Goal: Task Accomplishment & Management: Manage account settings

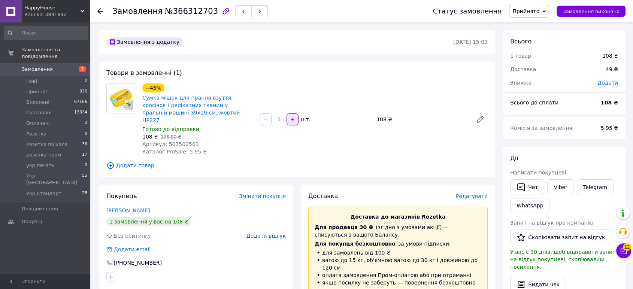
click at [293, 117] on icon "button" at bounding box center [292, 119] width 5 height 5
type input "2"
click at [528, 11] on span "Прийнято" at bounding box center [525, 11] width 27 height 6
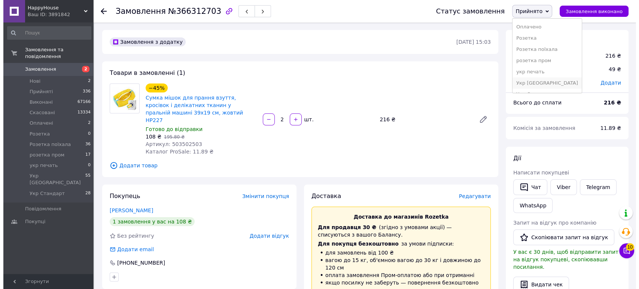
scroll to position [30, 0]
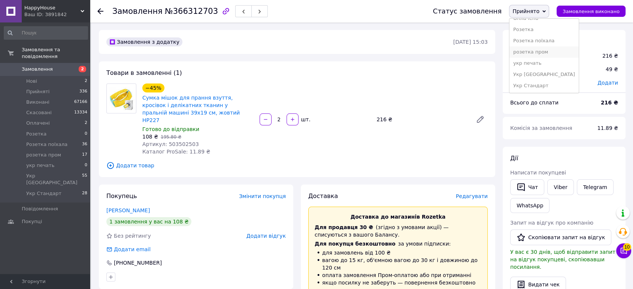
click at [542, 52] on li "розетка пром" at bounding box center [543, 51] width 69 height 11
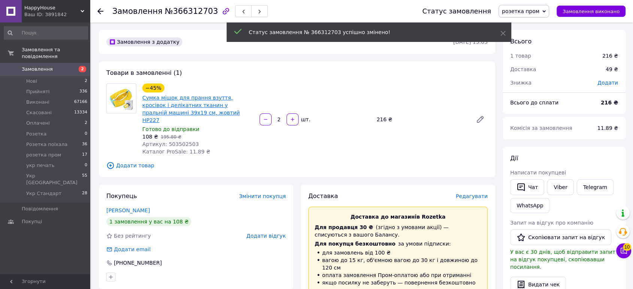
drag, startPoint x: 249, startPoint y: 106, endPoint x: 246, endPoint y: 101, distance: 5.4
click at [267, 88] on div "−45% Сумка мішок для прання взуття, кросівок і делікатних тканин у пральній маш…" at bounding box center [314, 119] width 351 height 75
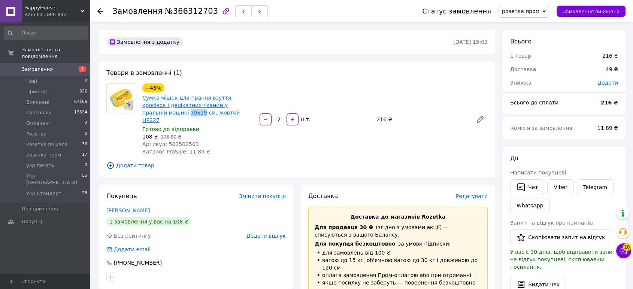
drag, startPoint x: 250, startPoint y: 106, endPoint x: 234, endPoint y: 107, distance: 16.1
click at [234, 107] on span "Сумка мішок для прання взуття, кросівок і делікатних тканин у пральній машині 3…" at bounding box center [197, 109] width 111 height 30
copy link "39х19"
click at [476, 193] on span "Редагувати" at bounding box center [472, 196] width 32 height 6
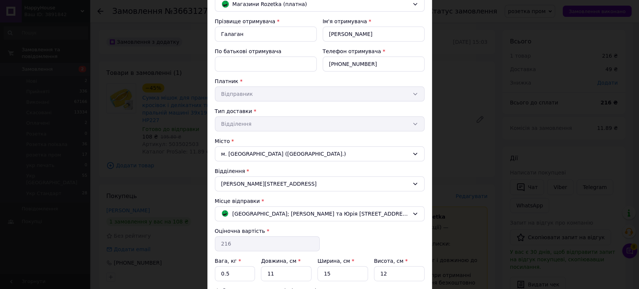
scroll to position [130, 0]
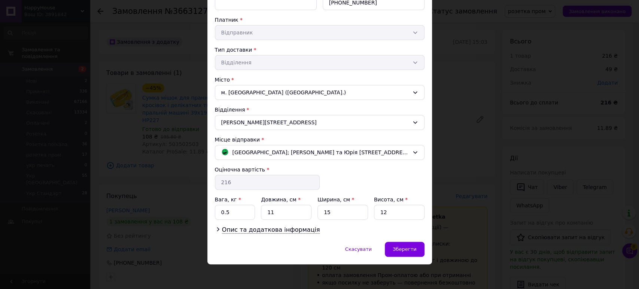
drag, startPoint x: 296, startPoint y: 231, endPoint x: 289, endPoint y: 235, distance: 8.6
click at [296, 231] on span "Опис та додаткова інформація" at bounding box center [271, 229] width 98 height 7
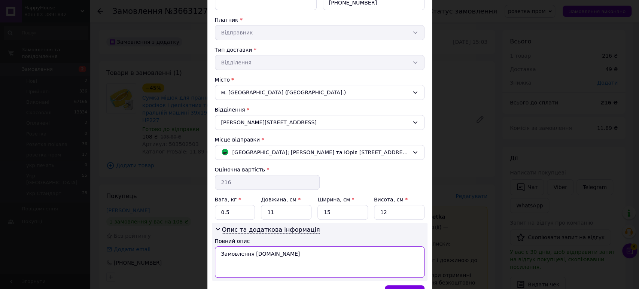
drag, startPoint x: 218, startPoint y: 253, endPoint x: 293, endPoint y: 254, distance: 74.5
click at [292, 254] on textarea "Замовлення [DOMAIN_NAME]" at bounding box center [320, 261] width 210 height 31
paste textarea "39х19"
click at [219, 252] on textarea "39х19" at bounding box center [320, 261] width 210 height 31
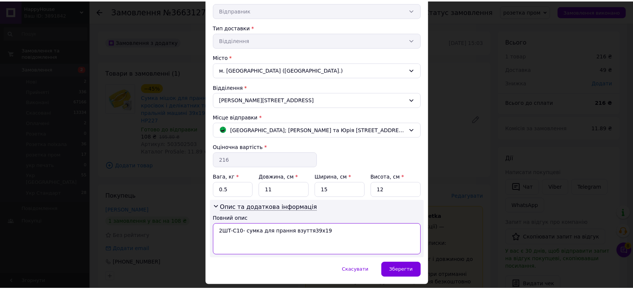
scroll to position [174, 0]
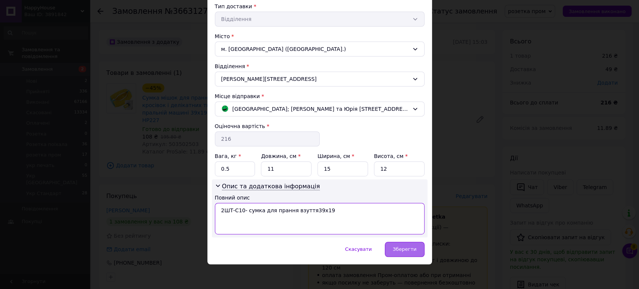
type textarea "2ШТ-С10- сумка для прання взуття39х19"
click at [411, 244] on div "Зберегти" at bounding box center [404, 249] width 39 height 15
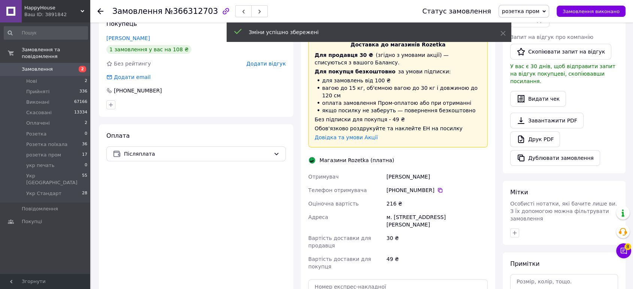
scroll to position [208, 0]
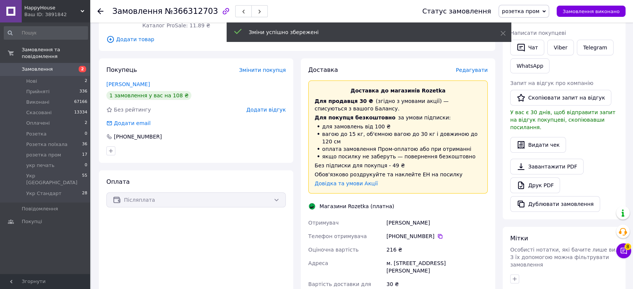
scroll to position [125, 0]
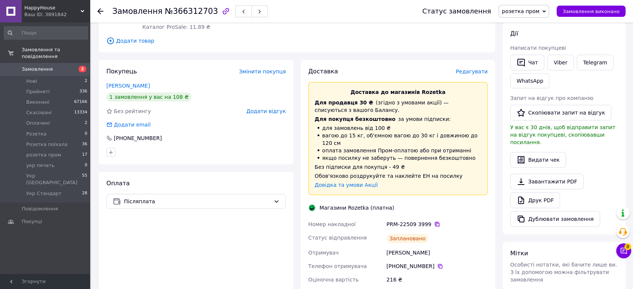
click at [435, 222] on icon at bounding box center [437, 224] width 4 height 4
click at [38, 11] on span "HappyHouse" at bounding box center [52, 7] width 56 height 7
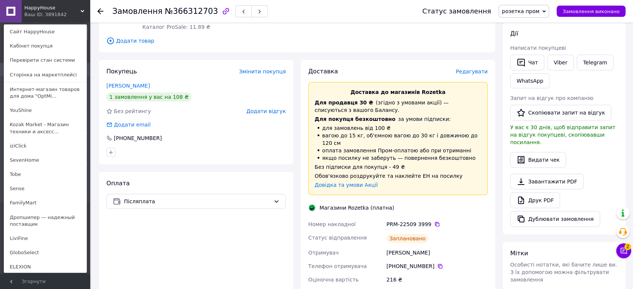
drag, startPoint x: 48, startPoint y: 173, endPoint x: 70, endPoint y: 148, distance: 32.9
click at [48, 173] on link "Tobe" at bounding box center [45, 174] width 82 height 14
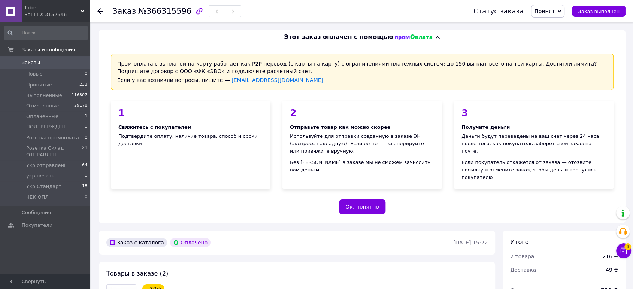
click at [554, 11] on span "Принят" at bounding box center [544, 11] width 20 height 6
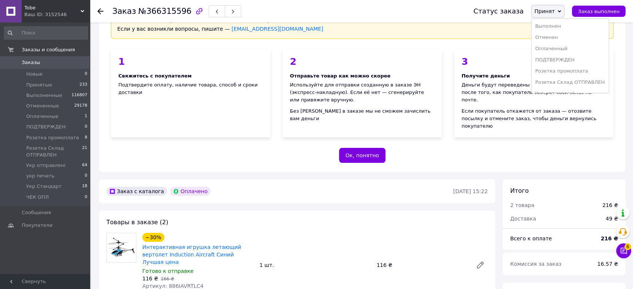
scroll to position [166, 0]
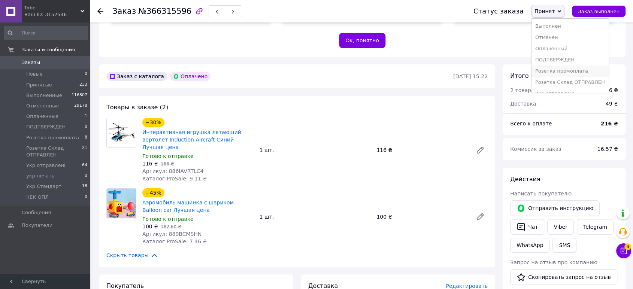
click at [576, 71] on li "Розетка промоплата" at bounding box center [569, 71] width 77 height 11
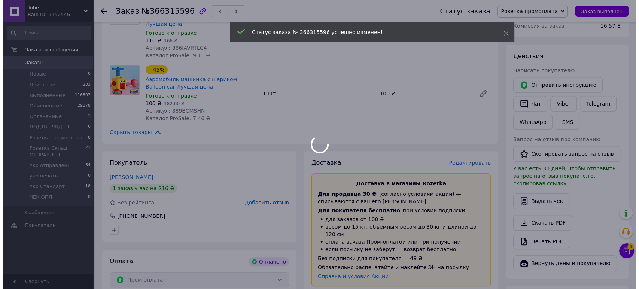
scroll to position [291, 0]
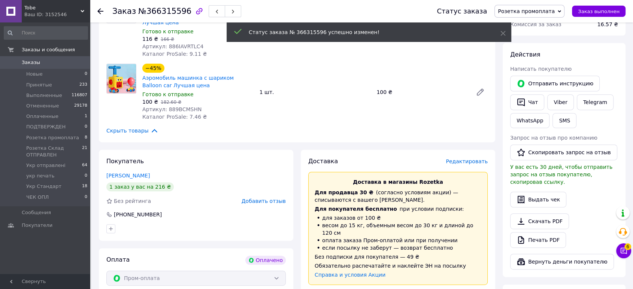
click at [465, 158] on span "Редактировать" at bounding box center [466, 161] width 42 height 6
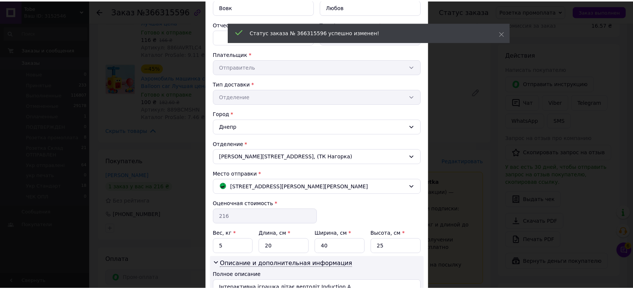
scroll to position [174, 0]
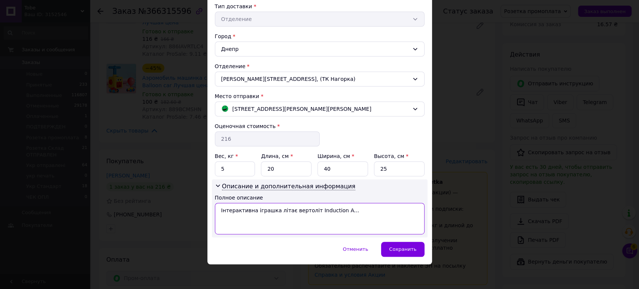
drag, startPoint x: 260, startPoint y: 210, endPoint x: 363, endPoint y: 198, distance: 103.3
click at [363, 198] on div "Полное описание Інтерактивна іграшка літає вертоліт Induction A..." at bounding box center [320, 214] width 210 height 40
type textarea "2ТОВ-2ШТ"
click at [400, 235] on div "Описание и дополнительная информация Полное описание 2ТОВ-2ШТ" at bounding box center [320, 208] width 216 height 58
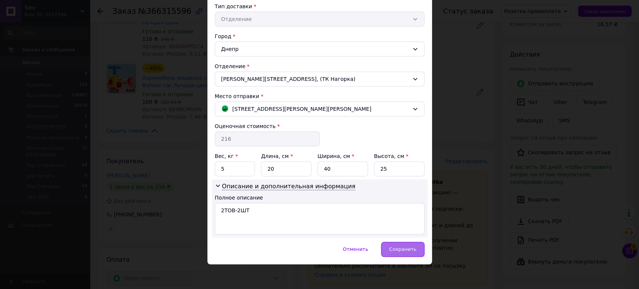
click at [400, 243] on div "Сохранить" at bounding box center [402, 249] width 43 height 15
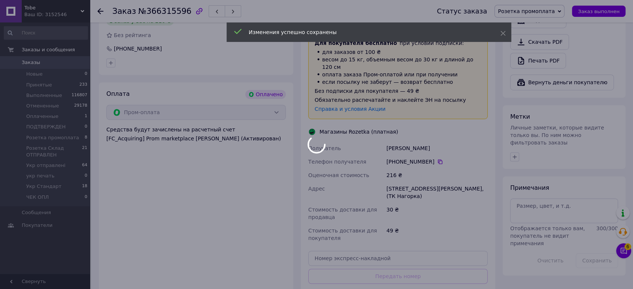
scroll to position [457, 0]
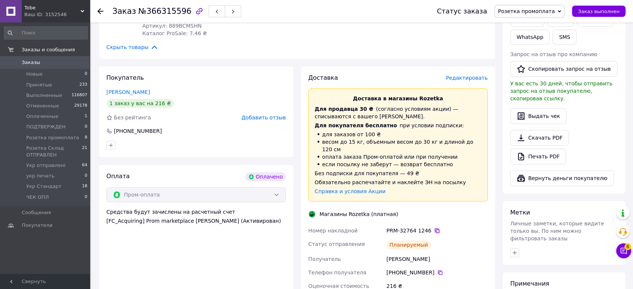
click at [434, 228] on icon at bounding box center [437, 231] width 6 height 6
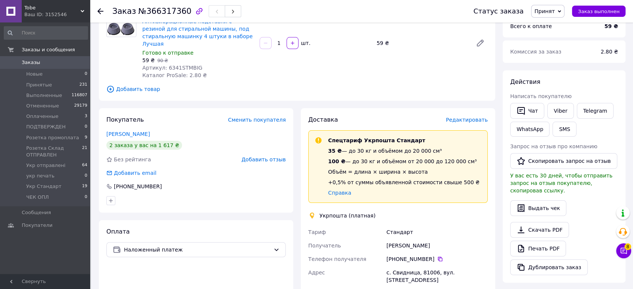
scroll to position [185, 0]
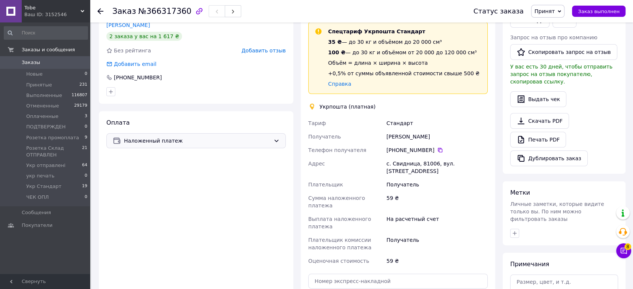
click at [141, 137] on span "Наложенный платеж" at bounding box center [197, 141] width 146 height 8
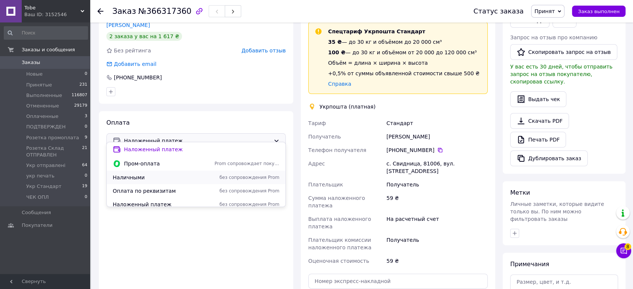
scroll to position [31, 0]
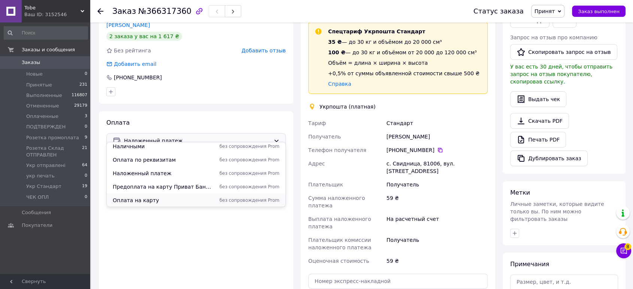
click at [162, 201] on span "Оплата на карту" at bounding box center [162, 200] width 99 height 7
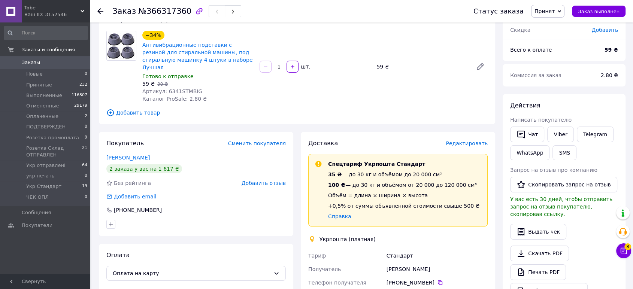
scroll to position [53, 0]
click at [47, 13] on div "Ваш ID: 3152546" at bounding box center [57, 14] width 66 height 7
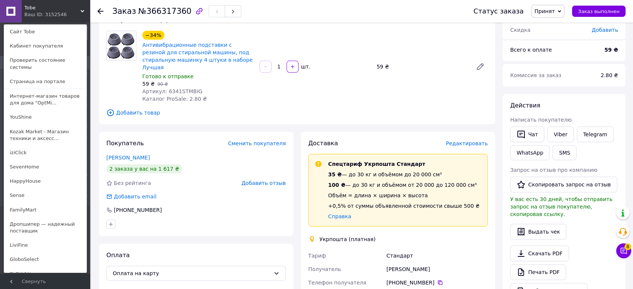
drag, startPoint x: 31, startPoint y: 174, endPoint x: 39, endPoint y: 170, distance: 8.4
click at [32, 174] on link "HappyHouse" at bounding box center [45, 181] width 82 height 14
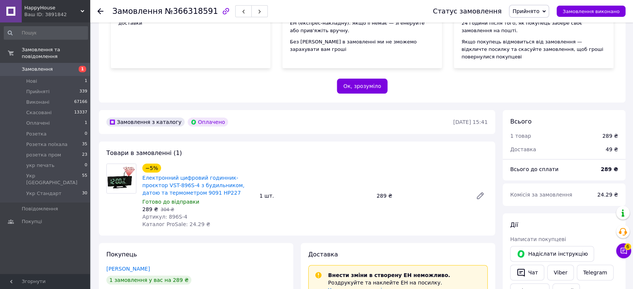
scroll to position [125, 0]
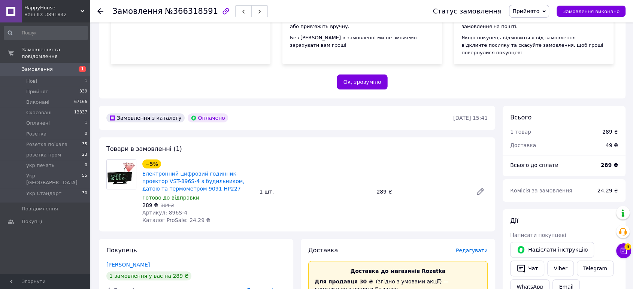
click at [534, 13] on span "Прийнято" at bounding box center [525, 11] width 27 height 6
click at [548, 54] on li "розетка пром" at bounding box center [543, 51] width 69 height 11
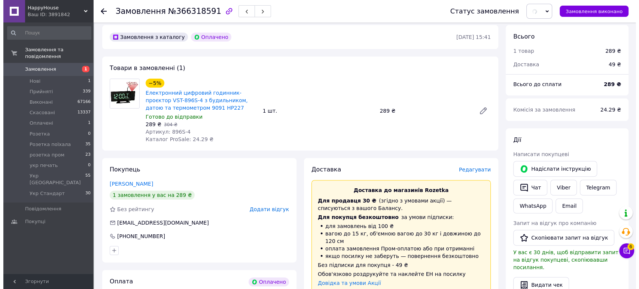
scroll to position [208, 0]
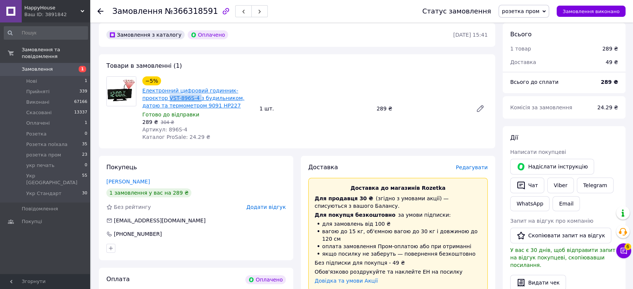
drag, startPoint x: 140, startPoint y: 91, endPoint x: 171, endPoint y: 92, distance: 31.1
click at [171, 92] on div "−5% Електронний цифровий годинник-проєктор VST-896S-4 з будильником, датою та т…" at bounding box center [197, 108] width 117 height 67
copy link "VST-896S-4"
click at [470, 164] on span "Редагувати" at bounding box center [472, 167] width 32 height 6
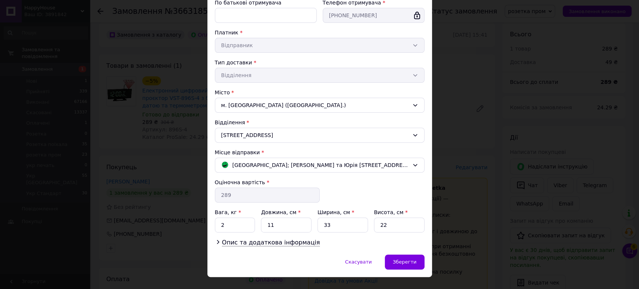
scroll to position [130, 0]
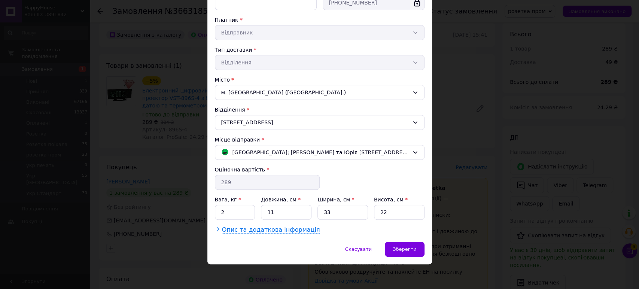
click at [293, 229] on span "Опис та додаткова інформація" at bounding box center [271, 229] width 98 height 7
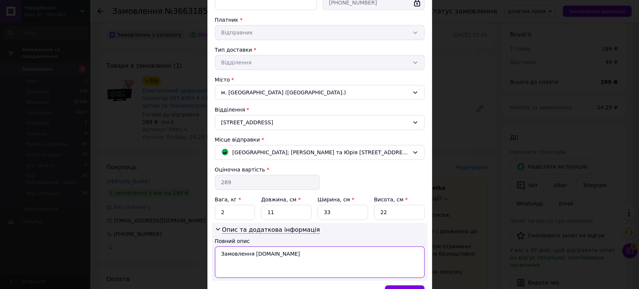
drag, startPoint x: 217, startPoint y: 254, endPoint x: 280, endPoint y: 256, distance: 62.9
click at [280, 256] on textarea "Замовлення [DOMAIN_NAME]" at bounding box center [320, 261] width 210 height 31
paste textarea "VST-896S-4"
click at [219, 251] on textarea "VST-896S-4" at bounding box center [320, 261] width 210 height 31
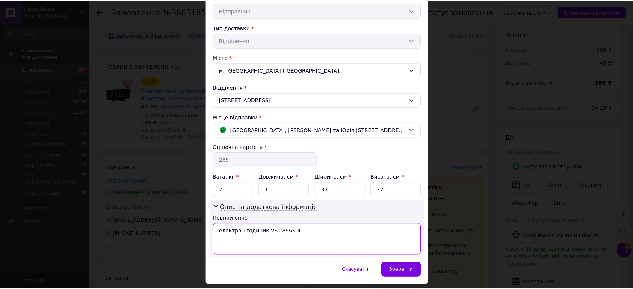
scroll to position [174, 0]
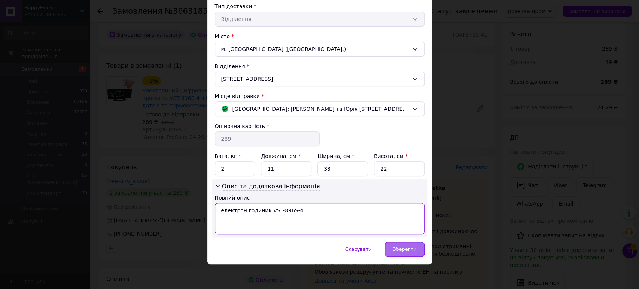
type textarea "електрон годиник VST-896S-4"
click at [408, 250] on span "Зберегти" at bounding box center [405, 249] width 24 height 6
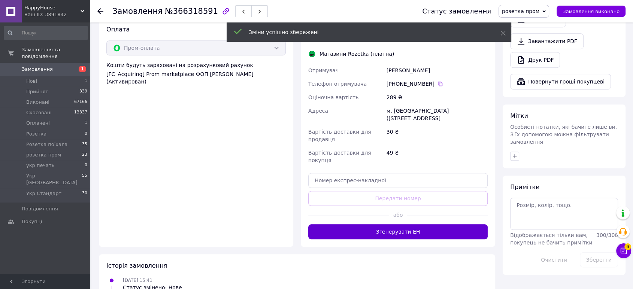
click at [392, 224] on button "Згенерувати ЕН" at bounding box center [397, 231] width 179 height 15
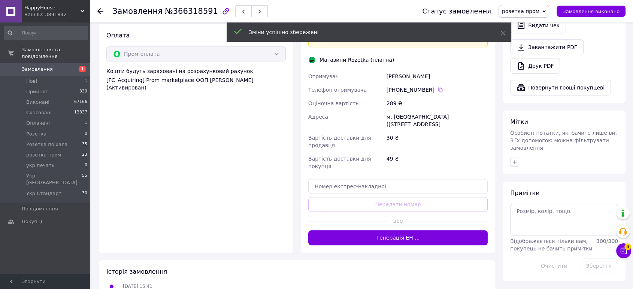
scroll to position [291, 0]
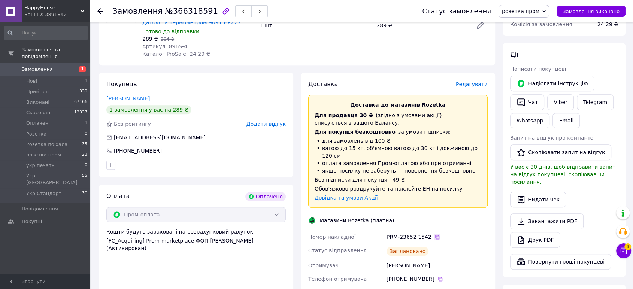
click at [435, 235] on icon at bounding box center [437, 237] width 4 height 4
